Goal: Transaction & Acquisition: Purchase product/service

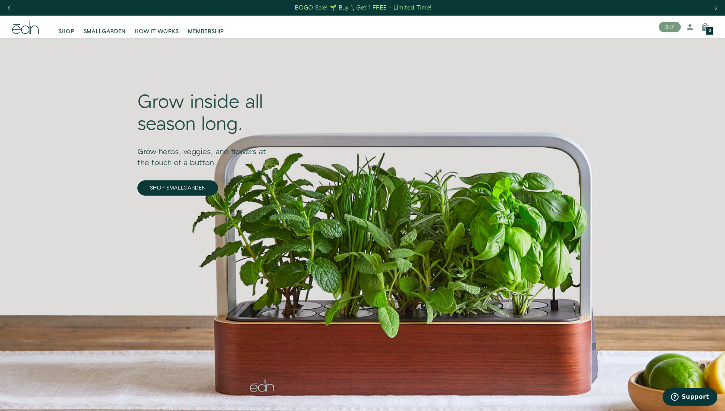
scroll to position [700, 0]
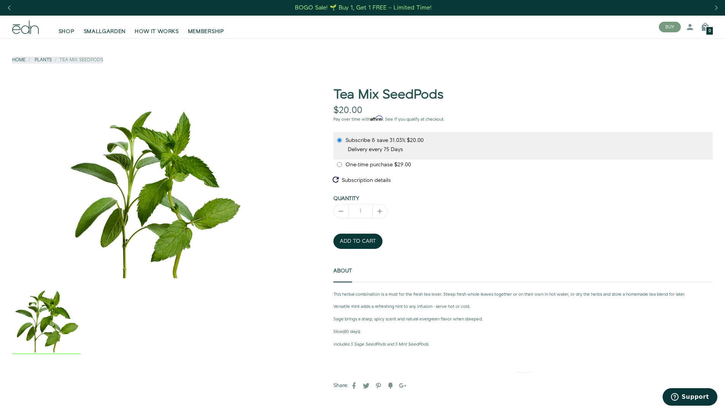
click at [340, 140] on input "Subscribe & save 31.03% $20.00" at bounding box center [340, 140] width 6 height 5
click at [340, 165] on input "One-time purchase $29.00" at bounding box center [340, 164] width 6 height 5
radio input "true"
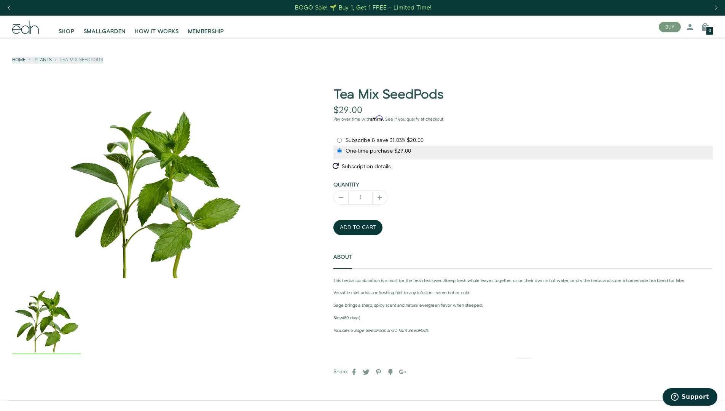
click at [368, 140] on span "Subscribe & save" at bounding box center [368, 141] width 44 height 8
click at [343, 140] on input "Subscribe & save 31.03% $20.00" at bounding box center [340, 140] width 6 height 5
radio input "true"
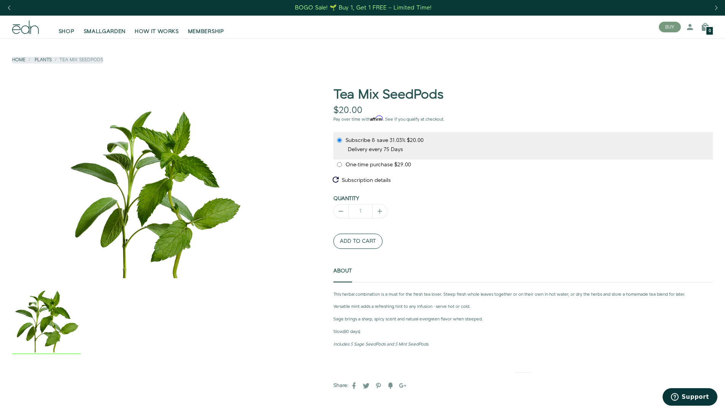
click at [358, 241] on button "ADD TO CART" at bounding box center [358, 241] width 49 height 15
